Goal: Task Accomplishment & Management: Complete application form

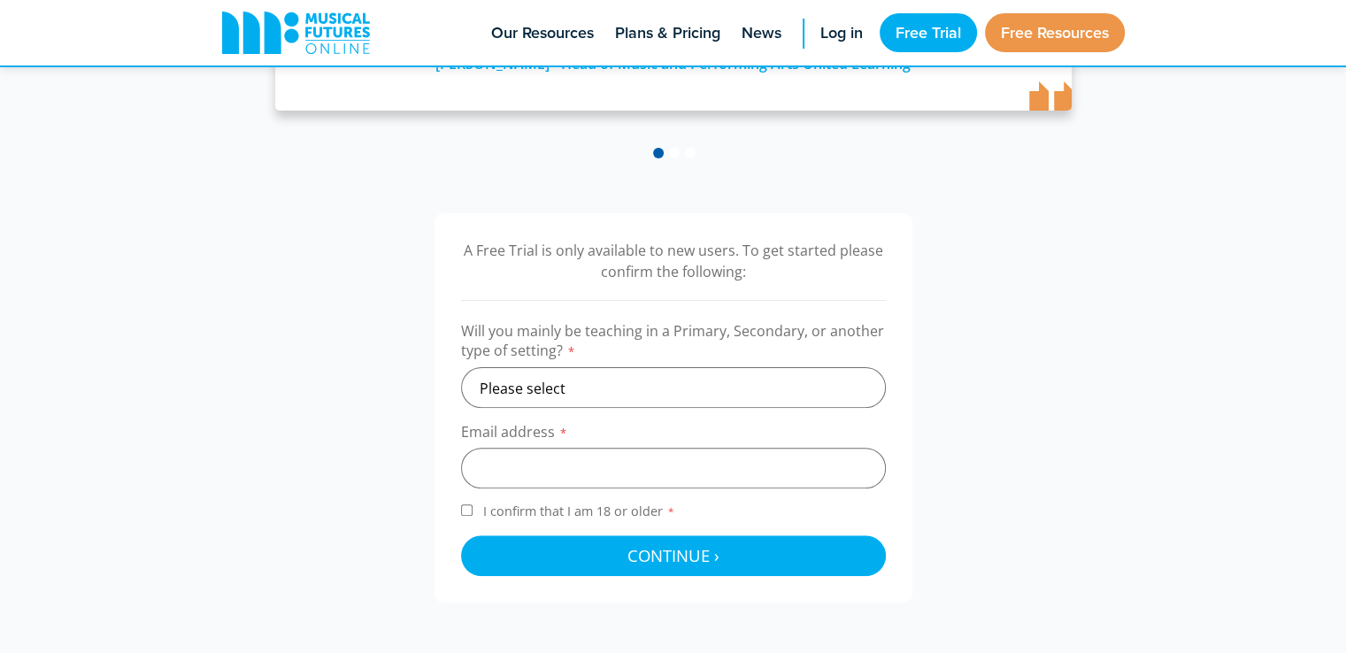
scroll to position [446, 0]
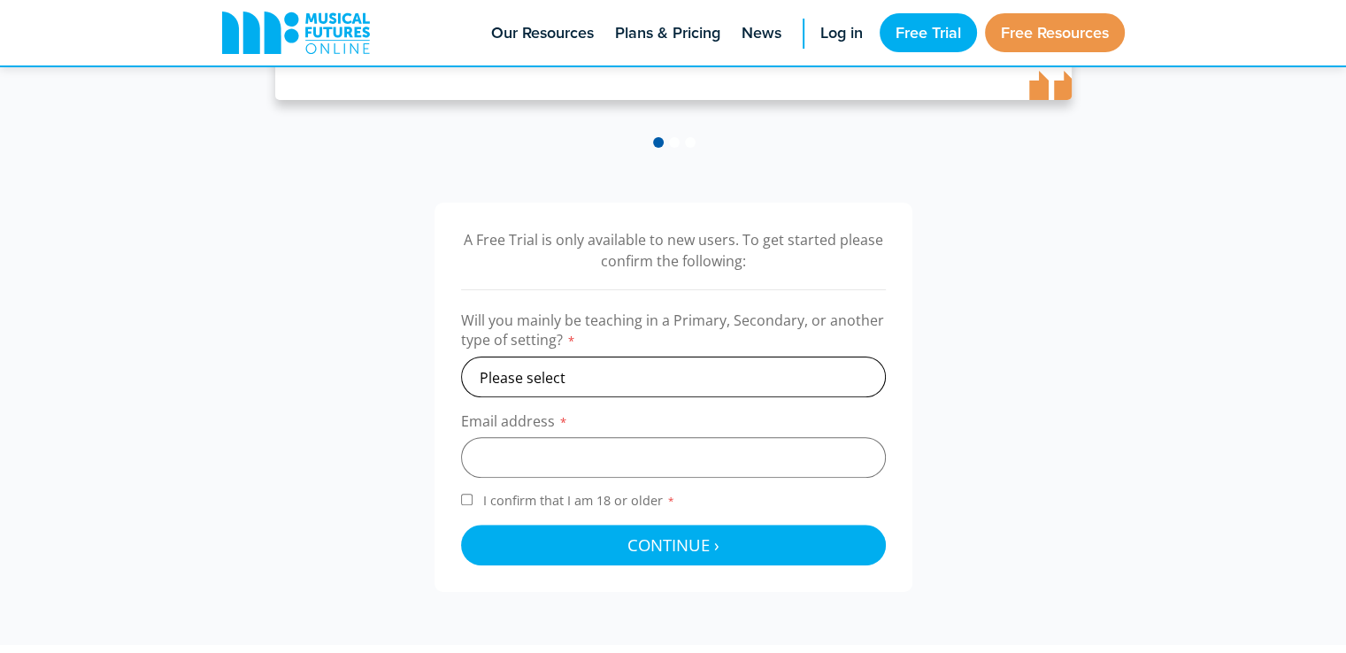
click at [753, 360] on select "Please select Primary Secondary Other" at bounding box center [673, 377] width 425 height 41
select select "primary"
click at [461, 357] on select "Please select Primary Secondary Other" at bounding box center [673, 377] width 425 height 41
click at [721, 454] on input "email" at bounding box center [673, 457] width 425 height 41
type input "dannyquilligan14@icloud.com"
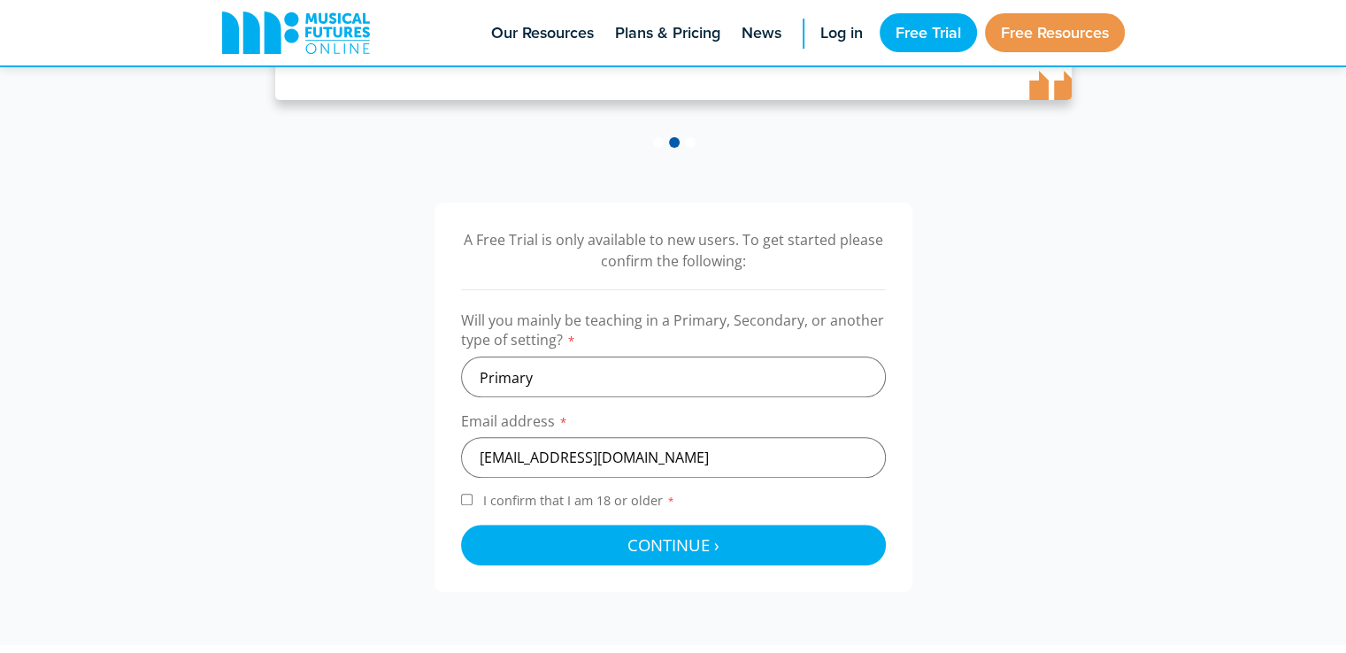
click at [623, 489] on form "Will you mainly be teaching in a Primary, Secondary, or another type of setting…" at bounding box center [673, 438] width 425 height 255
click at [619, 496] on span "I confirm that I am 18 or older *" at bounding box center [579, 500] width 199 height 17
click at [473, 496] on input "I confirm that I am 18 or older *" at bounding box center [467, 500] width 12 height 12
checkbox input "true"
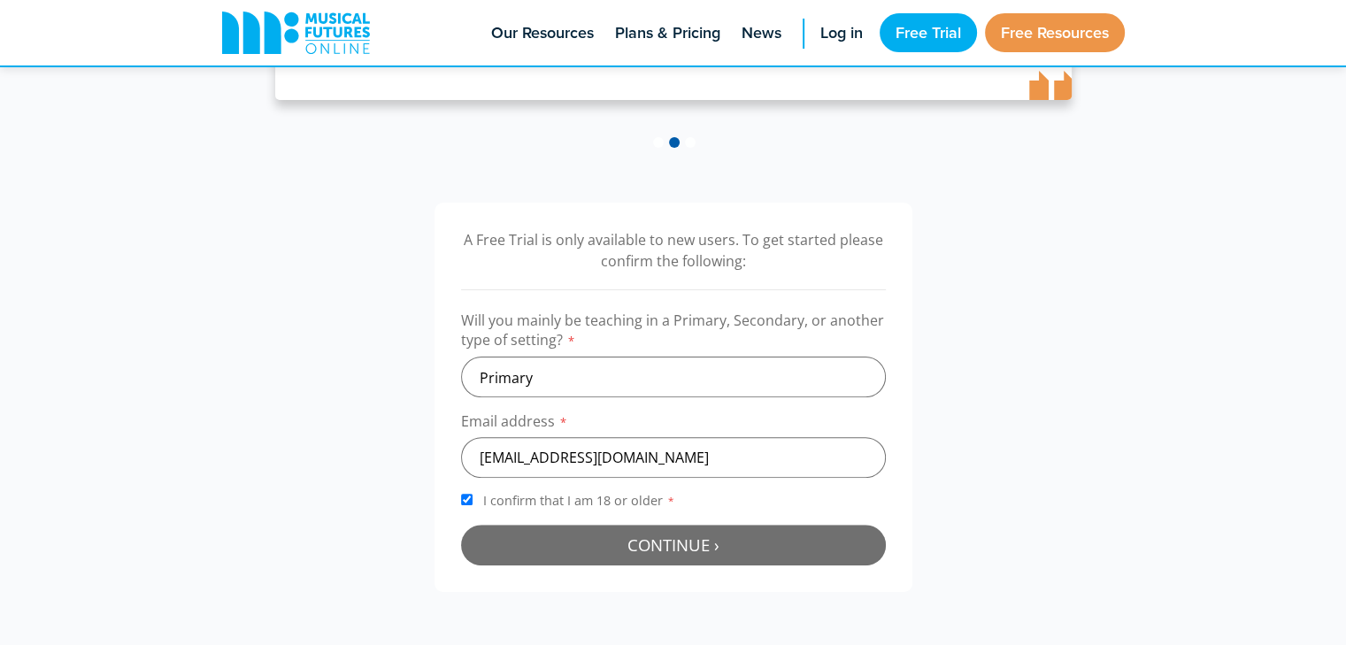
click at [618, 547] on button "Continue › Checking your details..." at bounding box center [673, 545] width 425 height 41
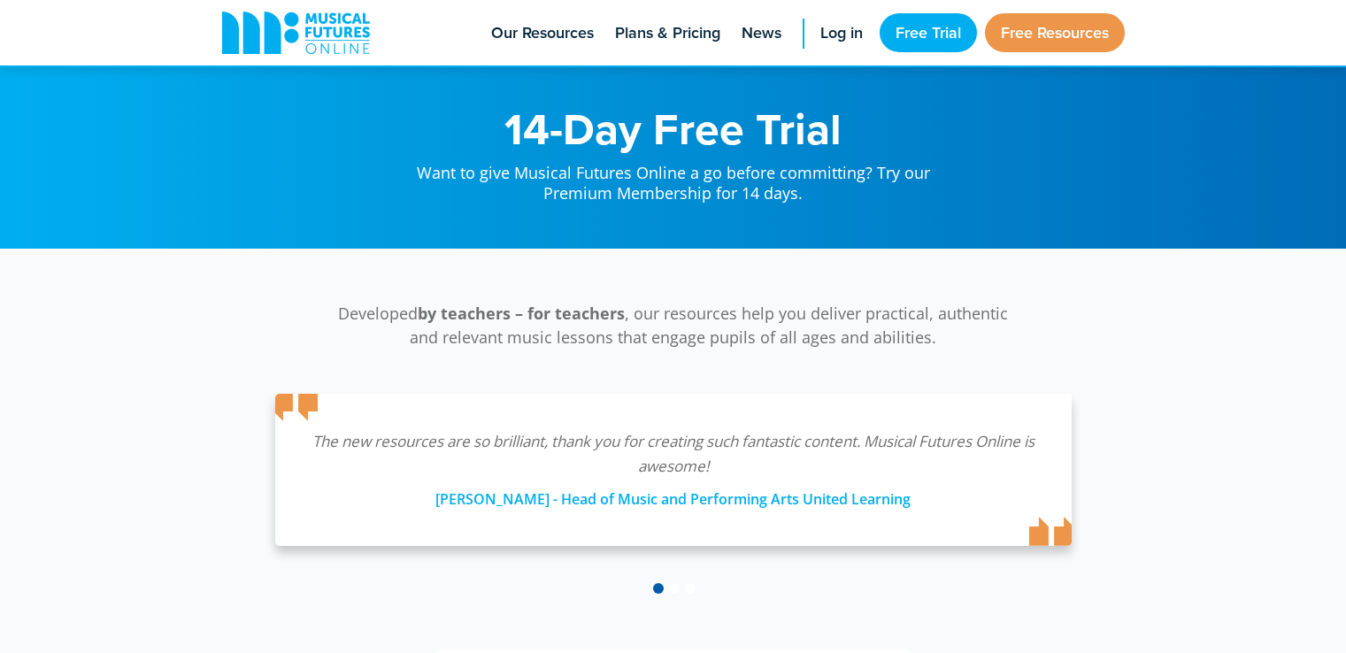
scroll to position [578, 0]
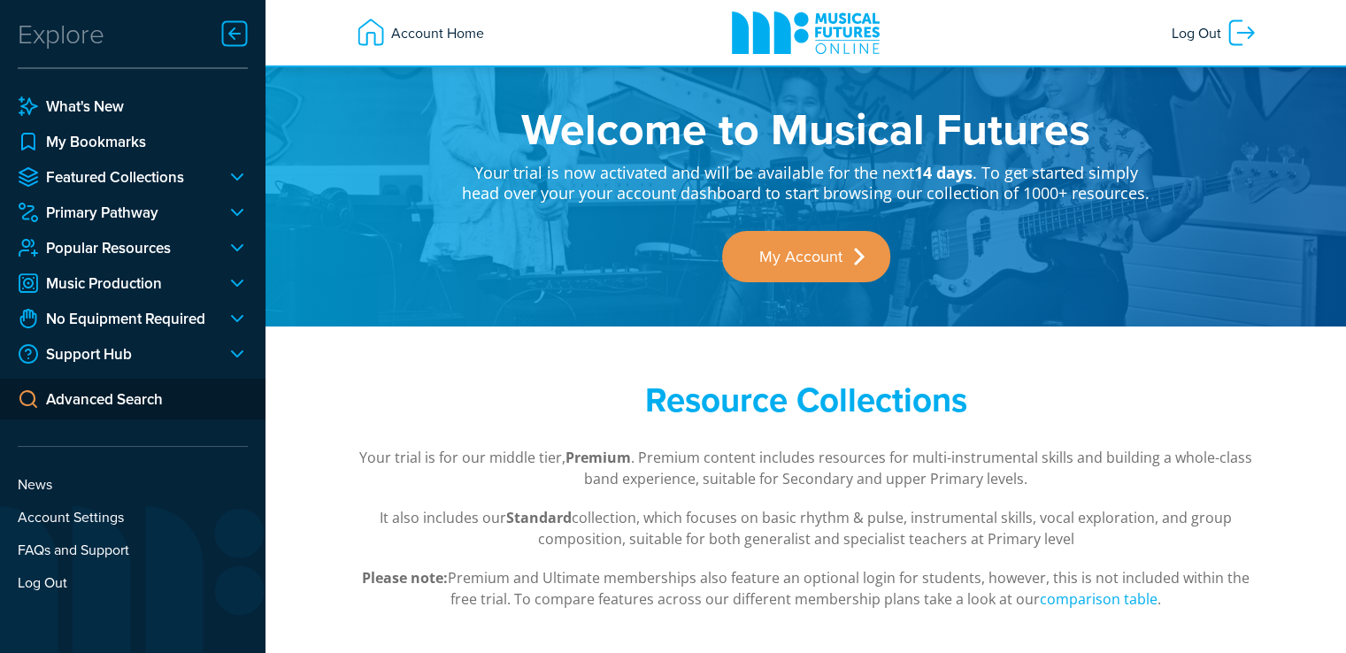
click at [106, 39] on div "Explore What's New My Bookmarks Featured Collections Making Music Body Percussi…" at bounding box center [132, 311] width 265 height 622
click at [232, 33] on div at bounding box center [234, 33] width 35 height 35
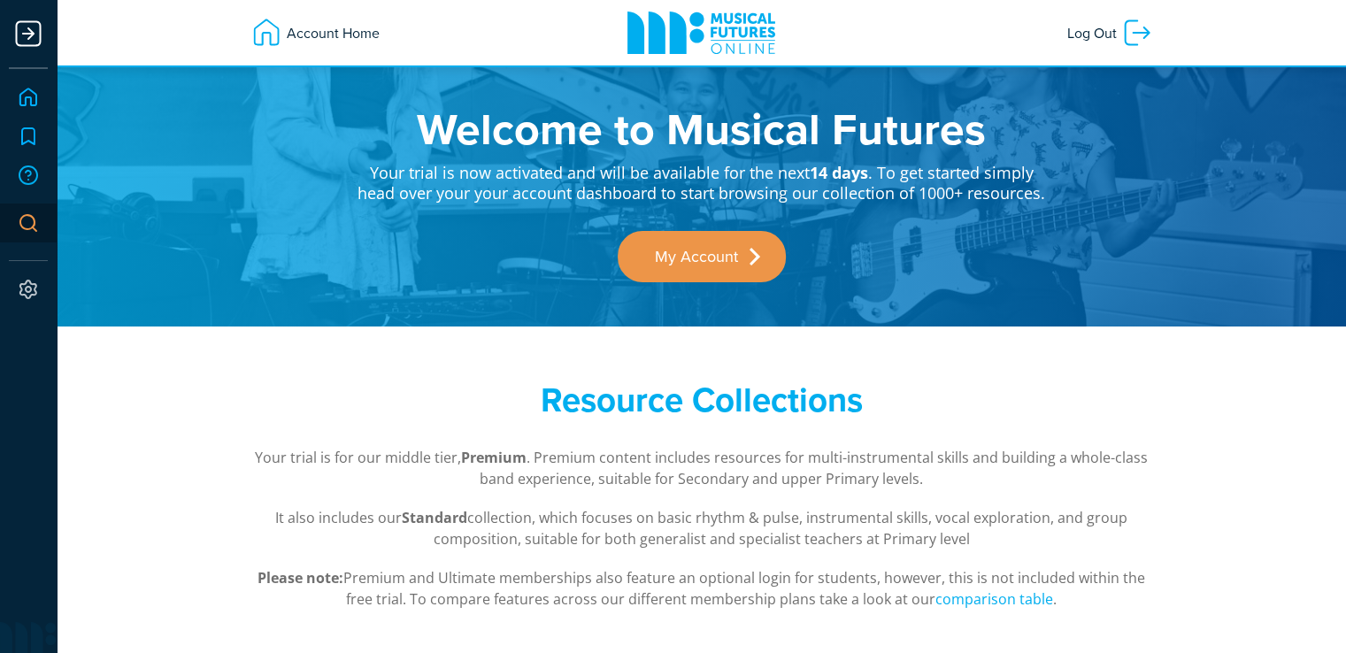
click at [28, 222] on link "Advanced Search" at bounding box center [28, 223] width 57 height 39
